Goal: Information Seeking & Learning: Learn about a topic

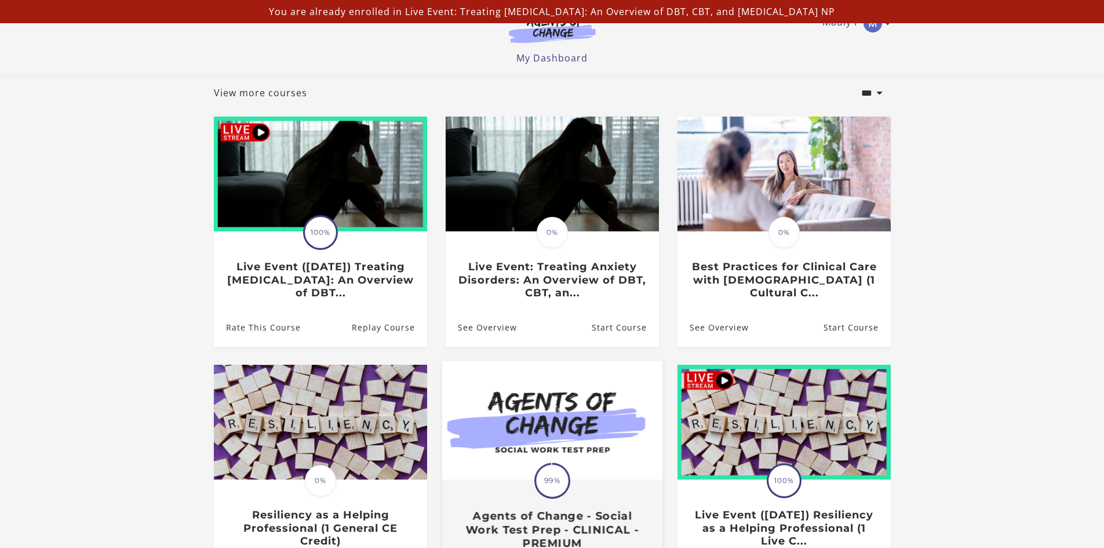
scroll to position [58, 0]
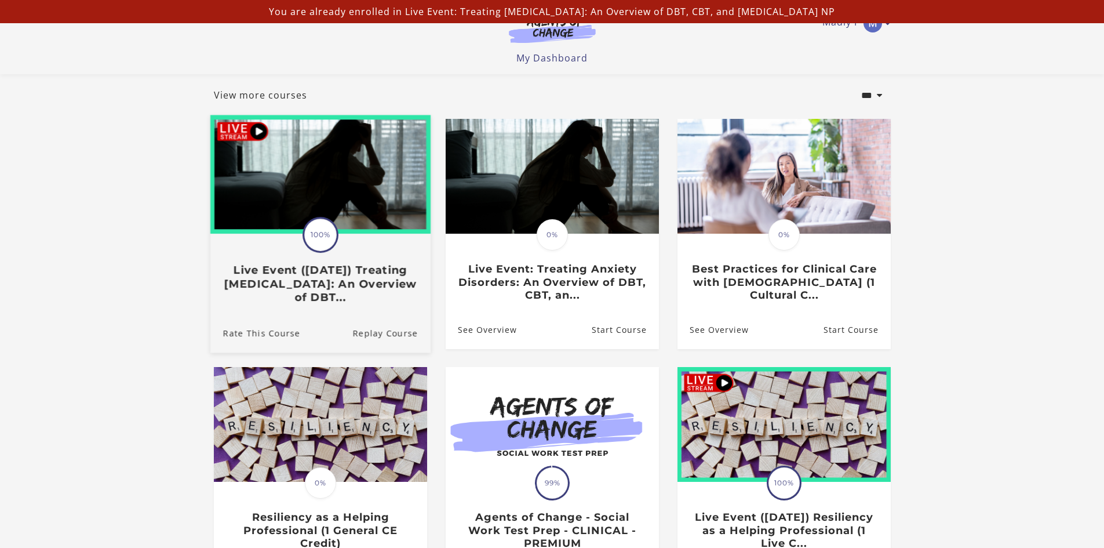
click at [337, 279] on h3 "Live Event ([DATE]) Treating Anxiety Disorders: An Overview of DBT..." at bounding box center [319, 283] width 195 height 41
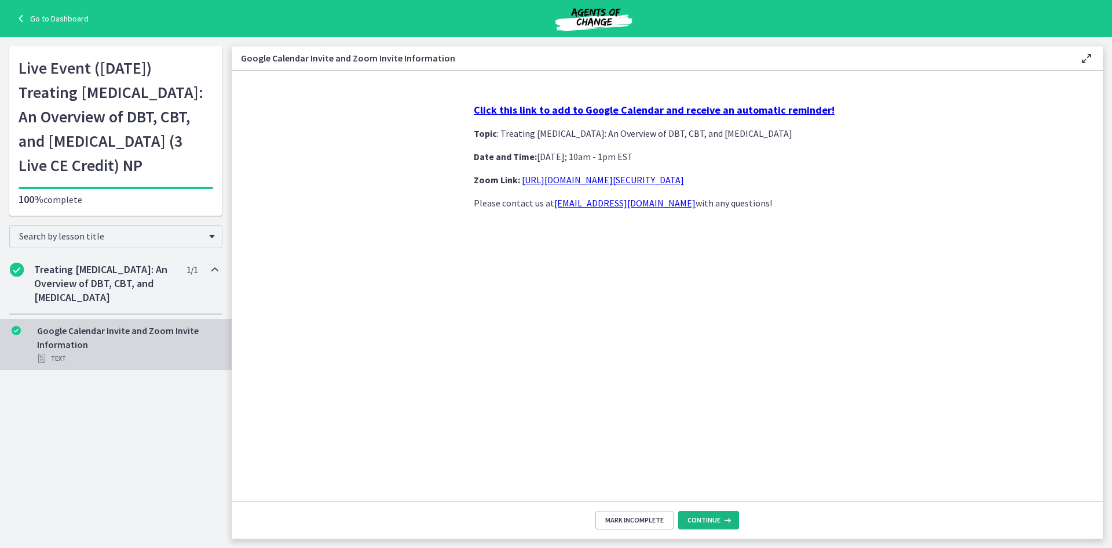
click at [696, 515] on button "Continue" at bounding box center [708, 519] width 61 height 19
click at [691, 519] on span "Continue" at bounding box center [704, 519] width 33 height 9
click at [700, 520] on span "Continue" at bounding box center [704, 519] width 33 height 9
click at [33, 20] on link "Go to Dashboard" at bounding box center [51, 19] width 75 height 14
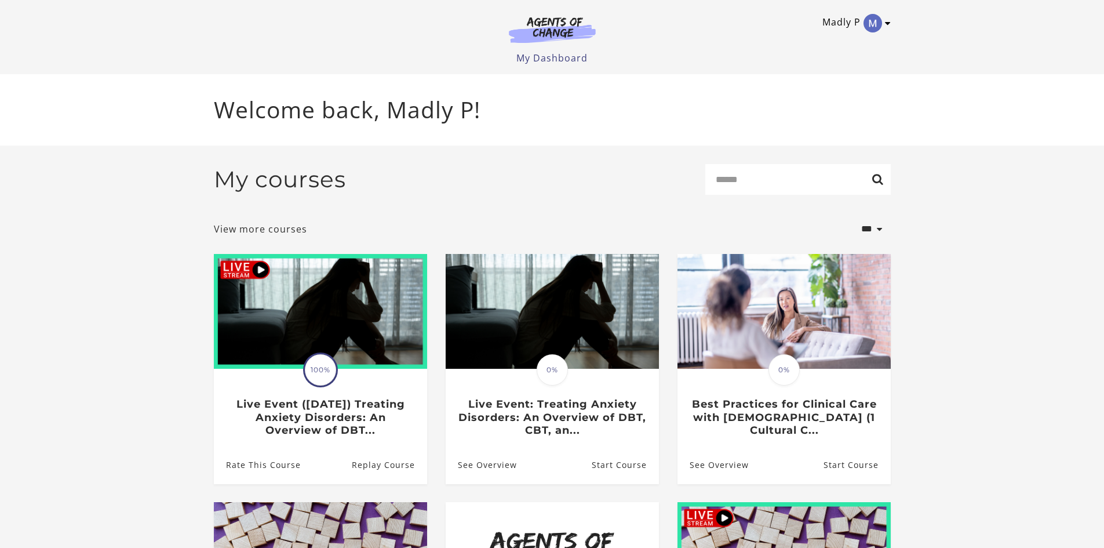
click at [882, 19] on link "Madly P" at bounding box center [853, 23] width 63 height 19
click at [818, 75] on link "Sign Out" at bounding box center [842, 82] width 102 height 20
